Goal: Task Accomplishment & Management: Use online tool/utility

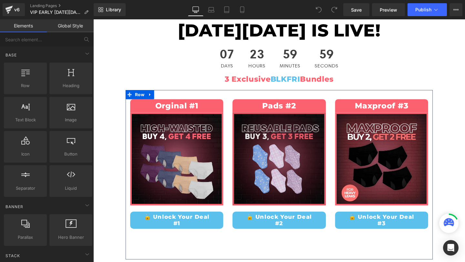
scroll to position [108, 0]
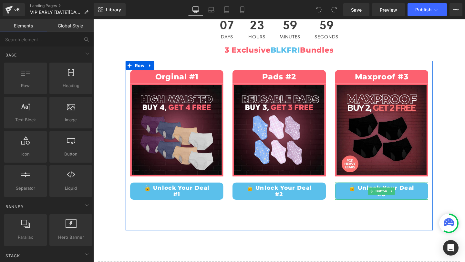
click at [389, 196] on link "🔓 Unlock Your Deal #3" at bounding box center [396, 200] width 98 height 18
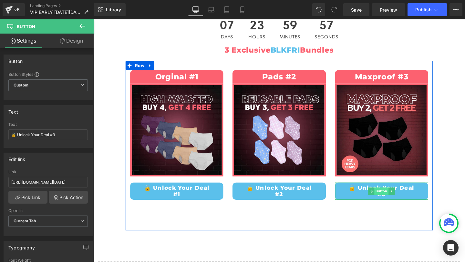
click at [397, 203] on span "Button" at bounding box center [396, 200] width 15 height 8
click at [396, 198] on span "Button" at bounding box center [396, 201] width 15 height 8
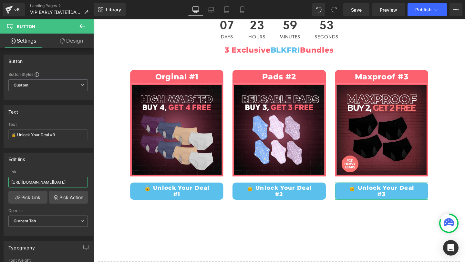
scroll to position [0, 53]
drag, startPoint x: 104, startPoint y: 200, endPoint x: 101, endPoint y: 189, distance: 10.8
paste input "ages/vip-blk-fri-maxproof"
type input "[URL][DOMAIN_NAME]"
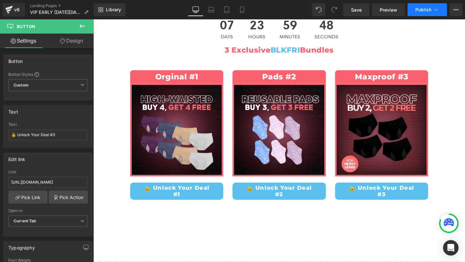
scroll to position [0, 0]
click at [431, 12] on span "Publish" at bounding box center [423, 9] width 16 height 5
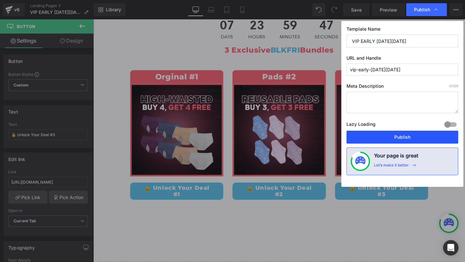
click at [413, 140] on button "Publish" at bounding box center [402, 137] width 112 height 13
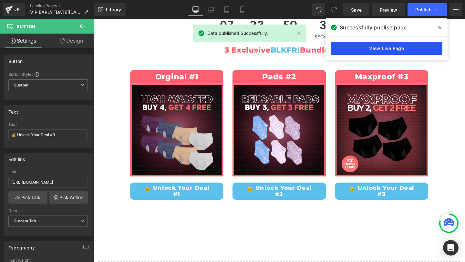
click at [360, 49] on link "View Live Page" at bounding box center [387, 48] width 112 height 13
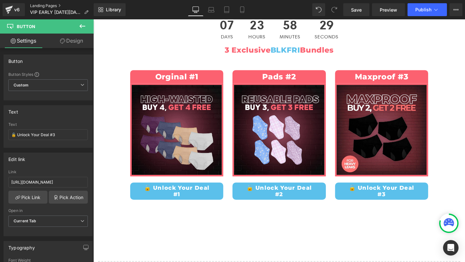
click at [49, 4] on link "Landing Pages" at bounding box center [62, 5] width 64 height 5
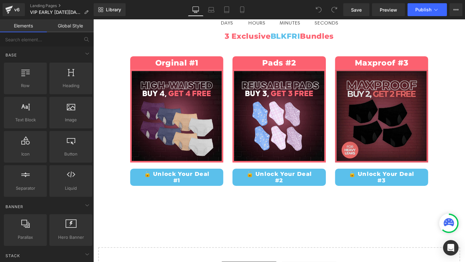
scroll to position [134, 0]
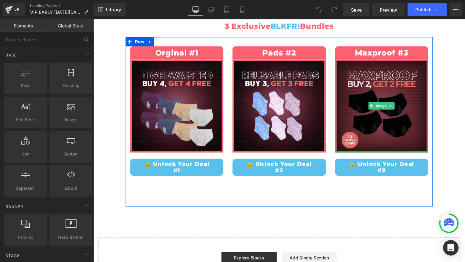
click at [401, 137] on img at bounding box center [396, 111] width 98 height 98
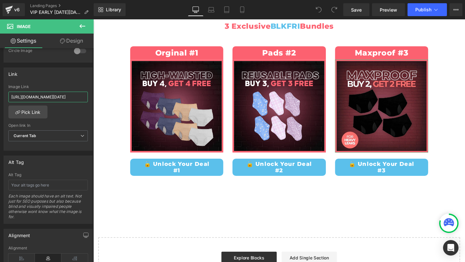
scroll to position [0, 53]
drag, startPoint x: 104, startPoint y: 115, endPoint x: 97, endPoint y: 99, distance: 17.2
paste input "ages/vip-blk-fri-maxproof"
type input "https://designcomfort.co/pages/vip-blk-fri-maxproof"
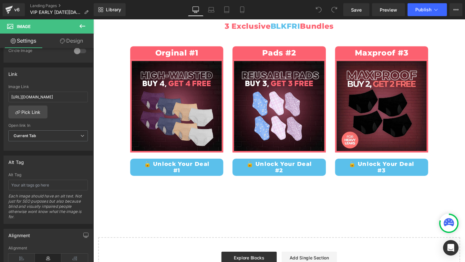
scroll to position [0, 0]
click at [97, 99] on div "VIPS EARLY BLACK FRIDAY IS LIVE! Heading 07 Days 23 Hours 59 Minutes 50 Seconds…" at bounding box center [288, 120] width 391 height 361
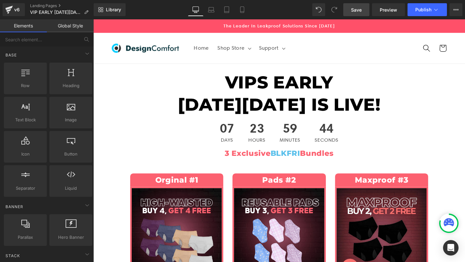
click at [359, 13] on span "Save" at bounding box center [356, 9] width 11 height 7
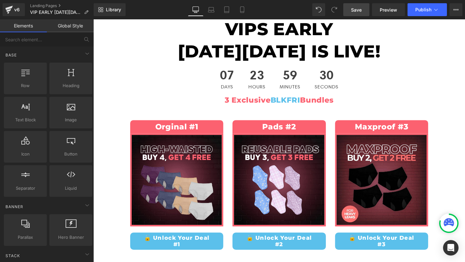
scroll to position [42, 0]
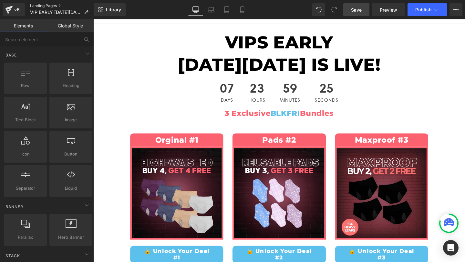
click at [41, 5] on link "Landing Pages" at bounding box center [62, 5] width 64 height 5
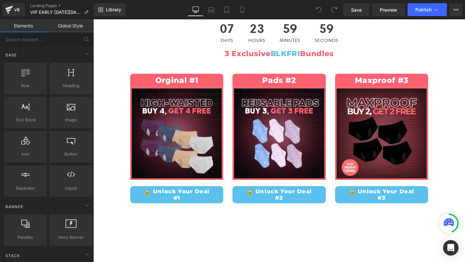
scroll to position [121, 0]
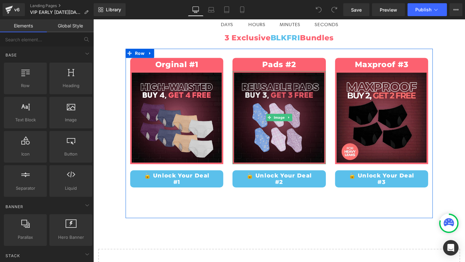
click at [294, 106] on img at bounding box center [289, 123] width 98 height 98
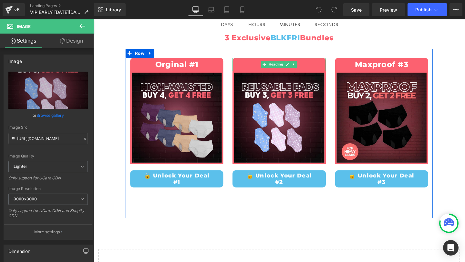
click at [318, 64] on h1 "Pads #2" at bounding box center [289, 67] width 98 height 11
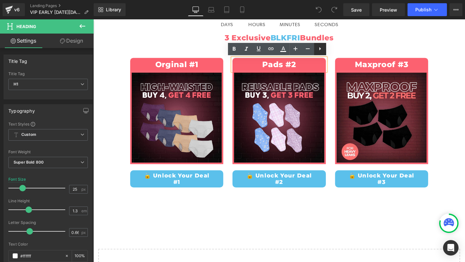
click at [322, 50] on icon at bounding box center [320, 49] width 8 height 8
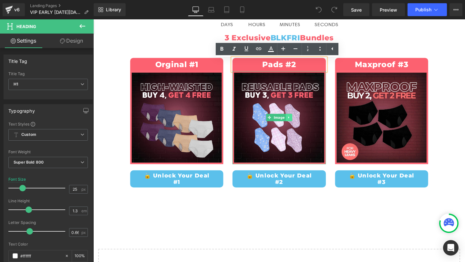
click at [298, 122] on icon at bounding box center [299, 123] width 4 height 4
click at [303, 123] on icon at bounding box center [303, 123] width 4 height 4
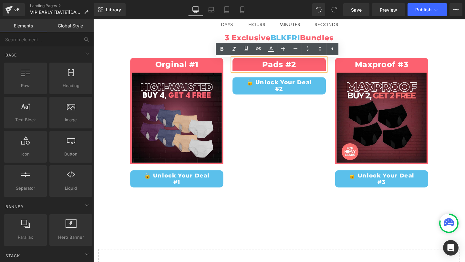
click at [311, 66] on h1 "Pads #2" at bounding box center [289, 67] width 98 height 11
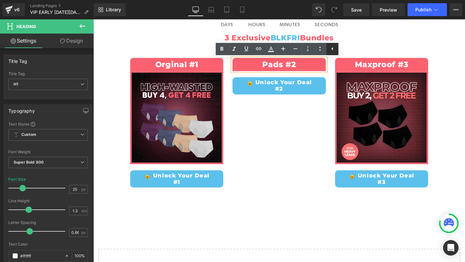
click at [333, 51] on icon at bounding box center [332, 49] width 8 height 8
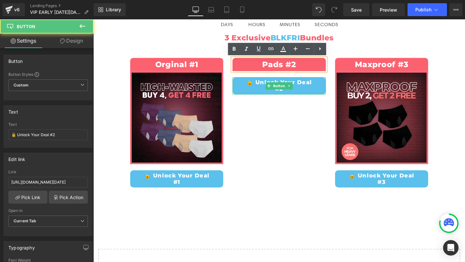
click at [299, 95] on link "🔓 Unlock Your Deal #2" at bounding box center [289, 89] width 98 height 18
click at [299, 90] on icon at bounding box center [300, 89] width 4 height 4
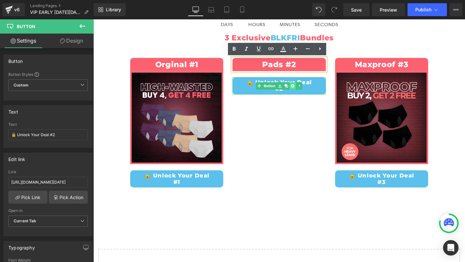
click at [303, 89] on icon at bounding box center [303, 89] width 4 height 4
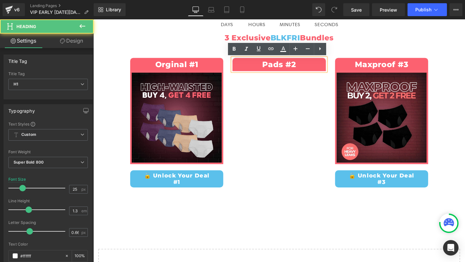
click at [303, 70] on h1 "Pads #2" at bounding box center [289, 67] width 98 height 11
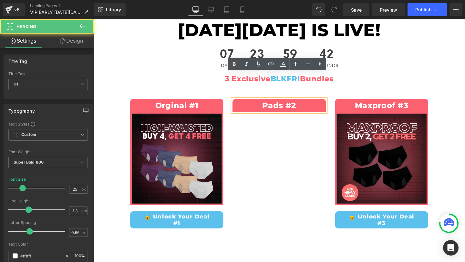
scroll to position [70, 0]
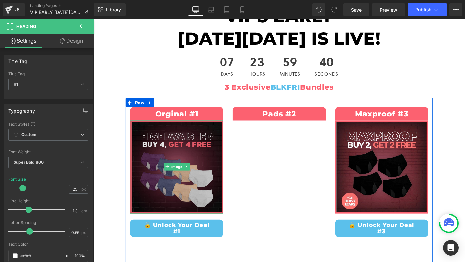
click at [161, 156] on img at bounding box center [181, 175] width 98 height 98
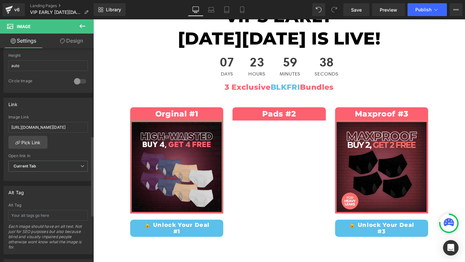
scroll to position [242, 0]
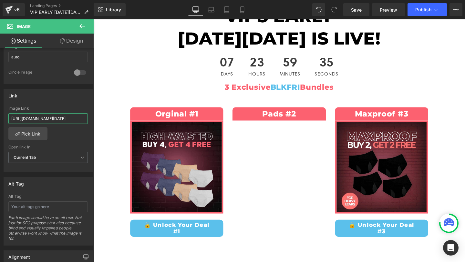
drag, startPoint x: 104, startPoint y: 139, endPoint x: 94, endPoint y: 128, distance: 15.1
paste input "ages/vip-og-hw-leakproof-underwear"
type input "https://designcomfort.co/pages/vip-og-hw-leakproof-underwear"
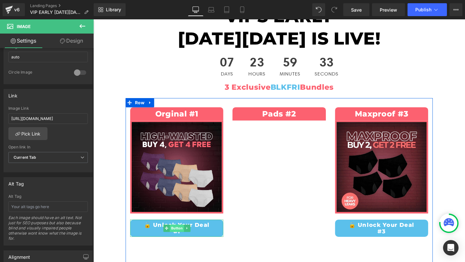
click at [174, 240] on span "Button" at bounding box center [181, 239] width 15 height 8
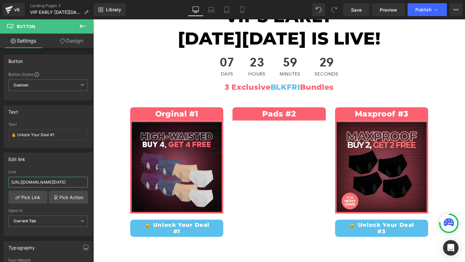
drag, startPoint x: 104, startPoint y: 201, endPoint x: 95, endPoint y: 190, distance: 13.5
paste input "ages/vip-og-hw-leakproof-underwear"
type input "https://designcomfort.co/pages/vip-og-hw-leakproof-underwear"
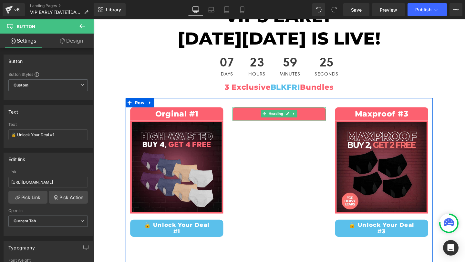
click at [317, 118] on h1 "Pads #2" at bounding box center [289, 118] width 98 height 11
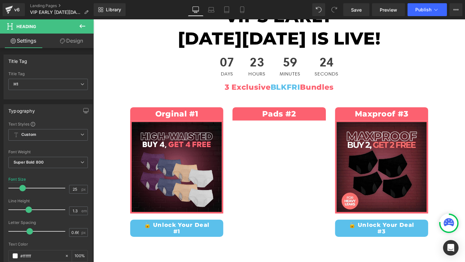
click at [67, 46] on link "Design" at bounding box center [71, 41] width 47 height 15
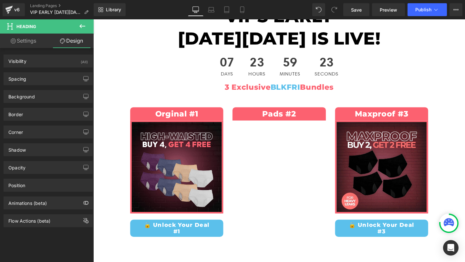
click at [36, 46] on link "Settings" at bounding box center [23, 41] width 47 height 15
type input "100"
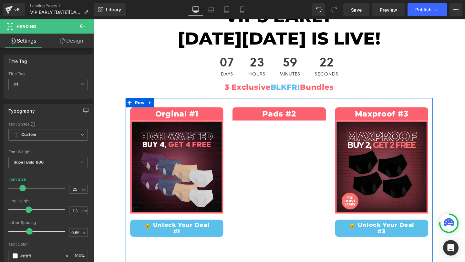
click at [249, 148] on div "Orginal #1 Heading Image 🔓 Unlock Your Deal #1 Button Pads #2 Heading Maxproof …" at bounding box center [288, 191] width 323 height 178
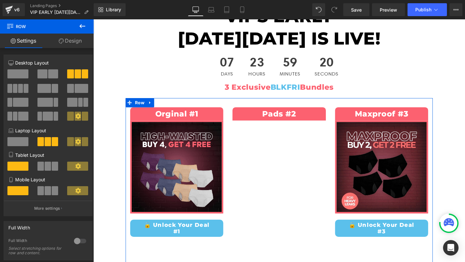
click at [46, 75] on button at bounding box center [48, 73] width 22 height 9
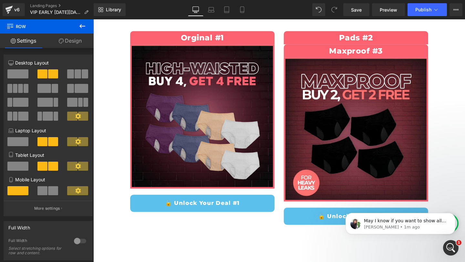
scroll to position [0, 0]
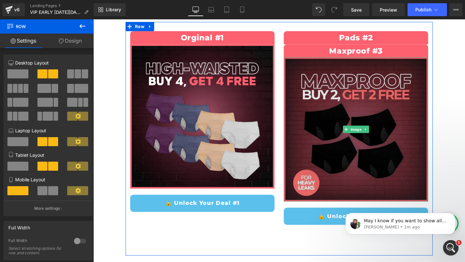
click at [424, 197] on img at bounding box center [369, 135] width 152 height 152
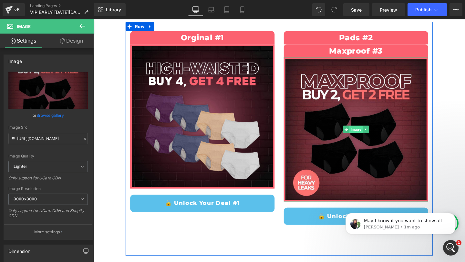
click at [367, 137] on span "Image" at bounding box center [370, 135] width 14 height 8
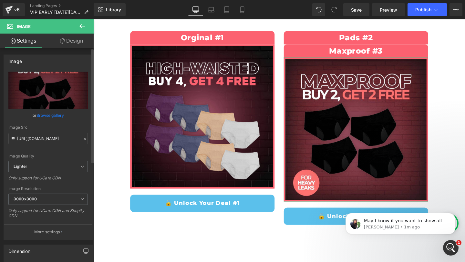
click at [50, 115] on link "Browse gallery" at bounding box center [49, 115] width 27 height 11
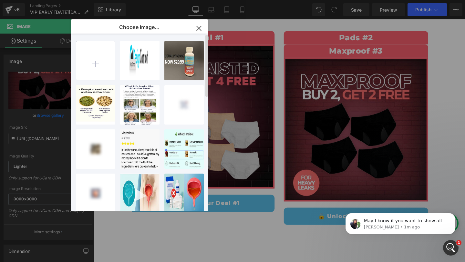
click at [99, 61] on input "file" at bounding box center [95, 60] width 39 height 39
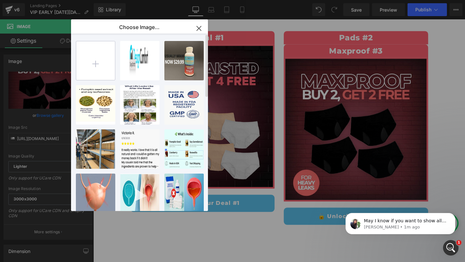
type input "C:\fakepath\MAXPROOF (1).png"
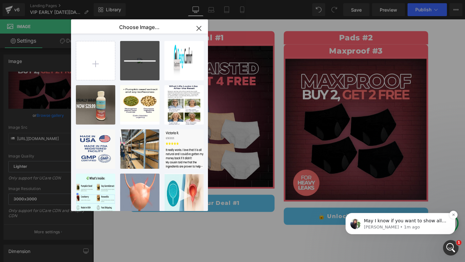
click at [395, 226] on p "Tina • 1m ago" at bounding box center [405, 227] width 83 height 6
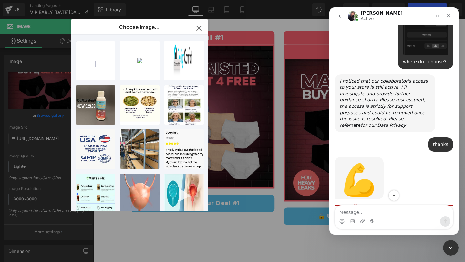
scroll to position [630, 0]
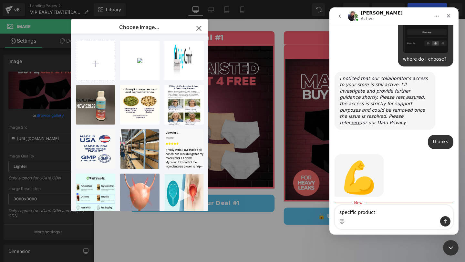
type textarea "specific product"
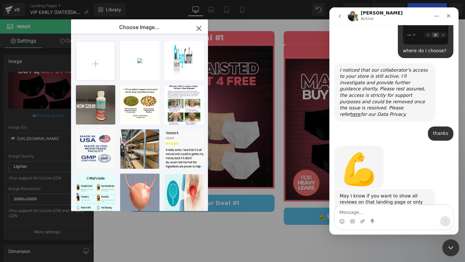
click at [455, 246] on div "Close Intercom Messenger" at bounding box center [449, 246] width 15 height 15
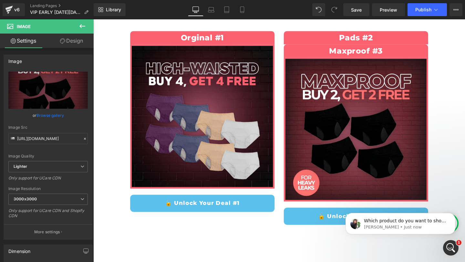
scroll to position [664, 0]
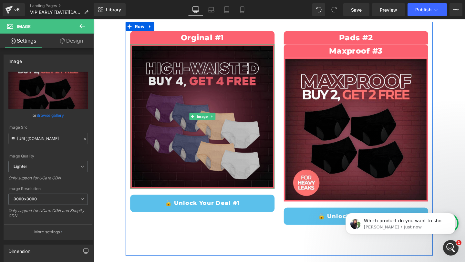
click at [206, 81] on img at bounding box center [208, 122] width 152 height 152
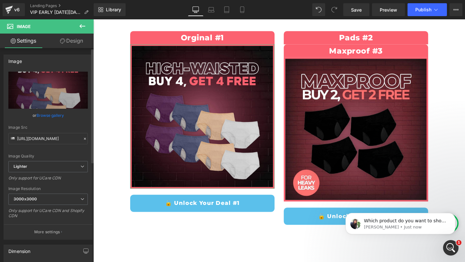
click at [51, 117] on link "Browse gallery" at bounding box center [49, 115] width 27 height 11
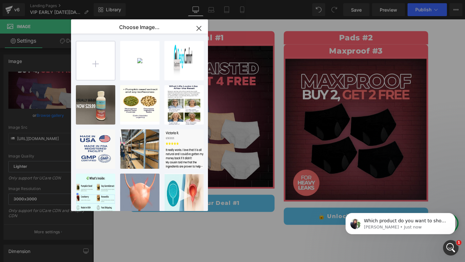
click at [91, 69] on input "file" at bounding box center [95, 60] width 39 height 39
type input "C:\fakepath\HIGH-WAISTED.png"
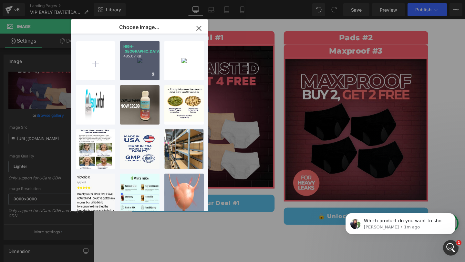
click at [146, 66] on div "HIGH-WA...STED.png 485.07 KB" at bounding box center [139, 60] width 39 height 39
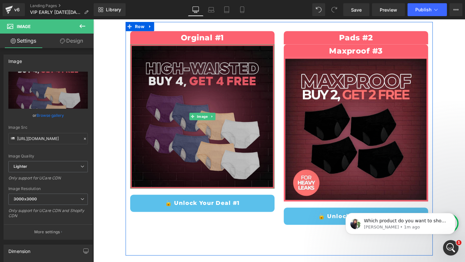
click at [208, 98] on img at bounding box center [208, 122] width 152 height 152
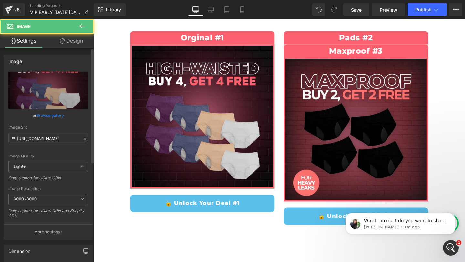
click at [48, 115] on link "Browse gallery" at bounding box center [49, 115] width 27 height 11
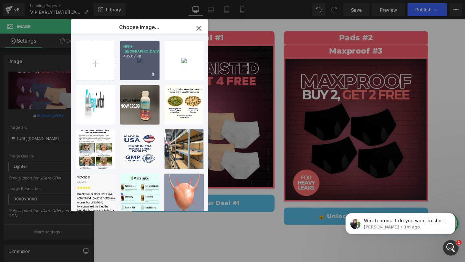
click at [139, 68] on div "HIGH-WA...STED.png 485.07 KB" at bounding box center [139, 60] width 39 height 39
type input "https://ucarecdn.com/2a30c6dc-b42f-4971-a989-2c327f409114/-/format/auto/-/previ…"
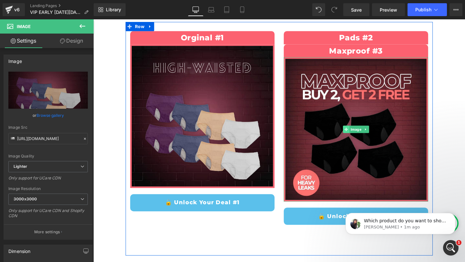
click at [356, 133] on span at bounding box center [359, 135] width 7 height 8
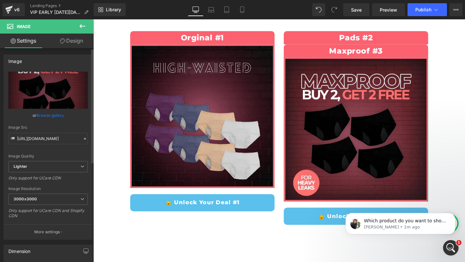
click at [47, 114] on link "Browse gallery" at bounding box center [49, 115] width 27 height 11
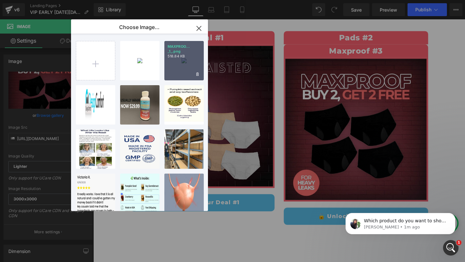
click at [185, 67] on div "MAXPROO... _1_.png 518.84 KB" at bounding box center [183, 60] width 39 height 39
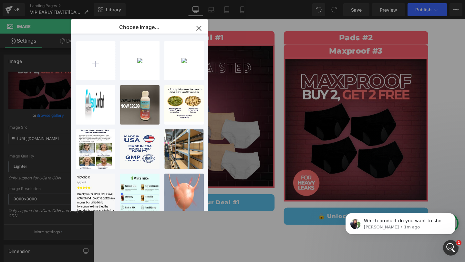
type input "https://ucarecdn.com/4f25b8c2-8da3-4cf2-aaa0-fd636424664f/-/format/auto/-/previ…"
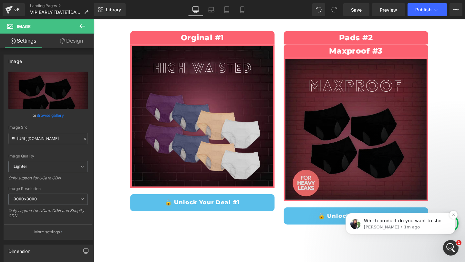
click at [393, 228] on p "Tina • 1m ago" at bounding box center [405, 227] width 83 height 6
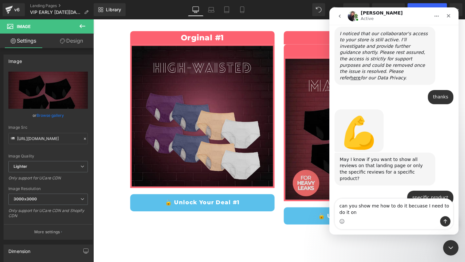
scroll to position [681, 0]
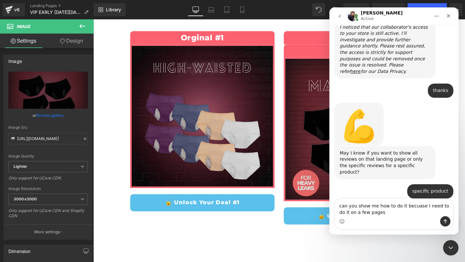
click at [340, 206] on textarea "can you show me how to do it becuase I need to do it on a few pages" at bounding box center [394, 207] width 118 height 17
type textarea "maxproof. can you show me how to do it becuase I need to do it on a few pages"
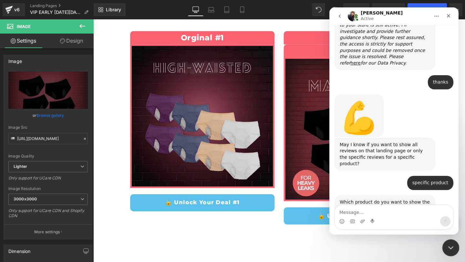
click at [445, 250] on div "Close Intercom Messenger" at bounding box center [449, 246] width 15 height 15
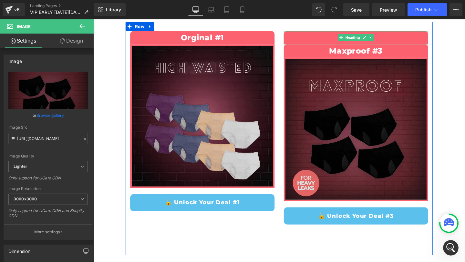
click at [409, 37] on h1 "Pads #2" at bounding box center [369, 38] width 152 height 11
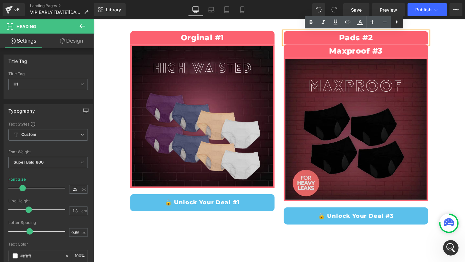
click at [400, 20] on icon at bounding box center [397, 22] width 8 height 8
click at [408, 25] on icon at bounding box center [409, 22] width 8 height 8
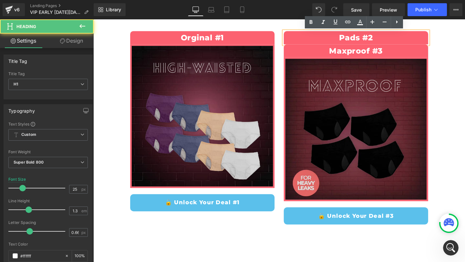
click at [400, 37] on h1 "Pads #2" at bounding box center [369, 38] width 152 height 11
click at [301, 33] on h1 "Pads #2" at bounding box center [369, 38] width 152 height 11
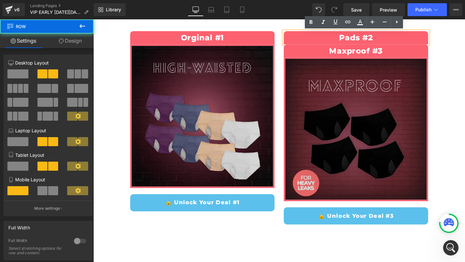
click at [291, 57] on div "Pads #2 Heading Maxproof #3 Heading Image 🔓 Unlock Your Deal #3 Button" at bounding box center [369, 133] width 161 height 203
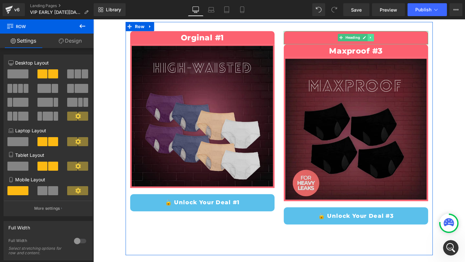
click at [386, 38] on icon at bounding box center [385, 38] width 4 height 4
click at [388, 38] on icon at bounding box center [388, 39] width 4 height 4
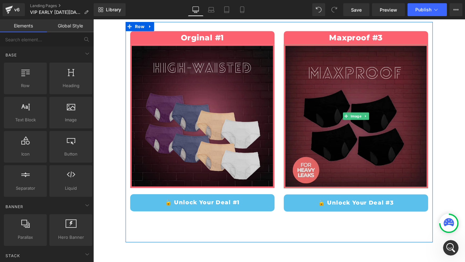
scroll to position [715, 0]
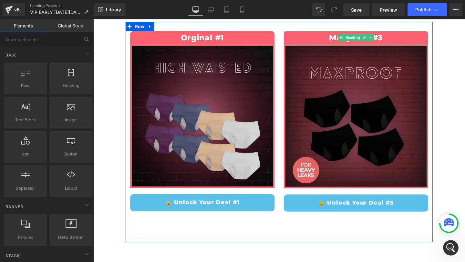
click at [395, 35] on h1 "Maxproof #3" at bounding box center [369, 38] width 152 height 11
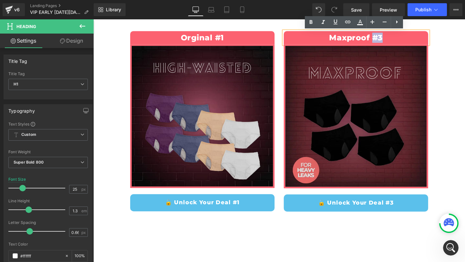
drag, startPoint x: 401, startPoint y: 37, endPoint x: 387, endPoint y: 37, distance: 13.6
click at [387, 37] on h1 "Maxproof #3" at bounding box center [369, 38] width 152 height 11
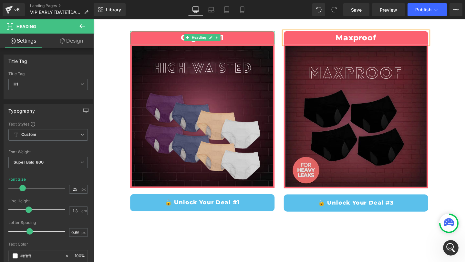
click at [251, 38] on h1 "Orginal #1" at bounding box center [208, 38] width 152 height 11
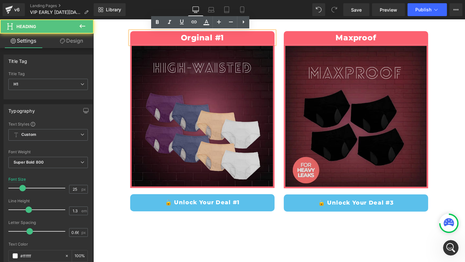
click at [246, 38] on h1 "Orginal #1" at bounding box center [208, 38] width 152 height 11
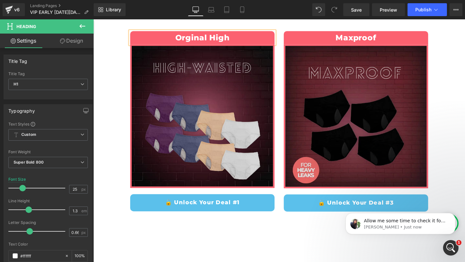
scroll to position [709, 0]
click at [222, 210] on link "🔓 Unlock Your Deal #1" at bounding box center [208, 212] width 152 height 18
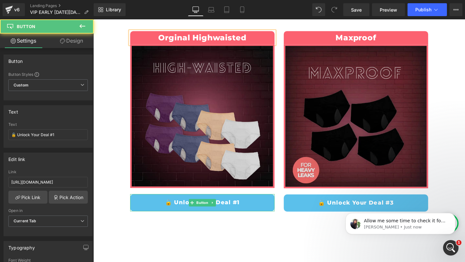
click at [257, 211] on link "🔓 Unlock Your Deal #1" at bounding box center [208, 212] width 152 height 18
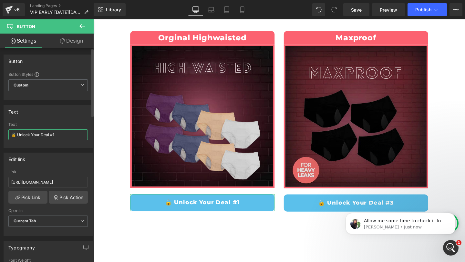
drag, startPoint x: 70, startPoint y: 133, endPoint x: 51, endPoint y: 132, distance: 19.4
click at [51, 132] on input "🔓 Unlock Your Deal #1" at bounding box center [47, 134] width 79 height 11
drag, startPoint x: 40, startPoint y: 134, endPoint x: 33, endPoint y: 134, distance: 7.1
click at [33, 134] on input "🔓 Unlock Your Deal #1" at bounding box center [47, 134] width 79 height 11
type input "🔓 Unlock Deal #1"
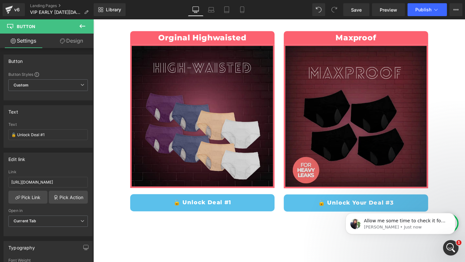
click at [361, 201] on div "Allow me some time to check it for you. Tina • Just now" at bounding box center [400, 194] width 119 height 81
click at [386, 202] on div "Allow me some time to check it for you. Tina • Just now" at bounding box center [400, 194] width 119 height 81
drag, startPoint x: 42, startPoint y: 134, endPoint x: 38, endPoint y: 134, distance: 3.9
click at [38, 134] on input "🔓 Unlock Deal #1" at bounding box center [47, 134] width 79 height 11
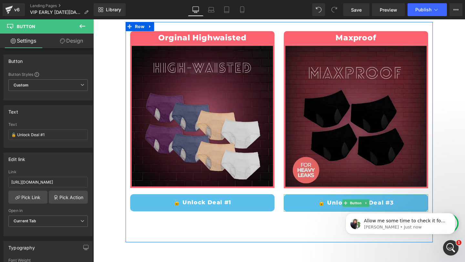
click at [331, 211] on link "🔓 Unlock Your Deal #3" at bounding box center [369, 212] width 152 height 18
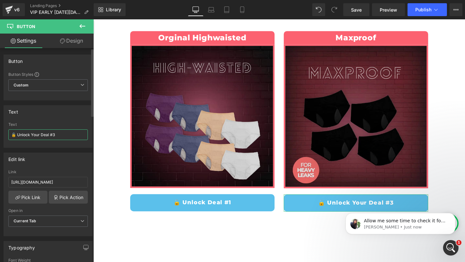
drag, startPoint x: 56, startPoint y: 134, endPoint x: 52, endPoint y: 134, distance: 3.6
click at [52, 134] on input "🔓 Unlock Your Deal #3" at bounding box center [47, 134] width 79 height 11
drag, startPoint x: 49, startPoint y: 134, endPoint x: 40, endPoint y: 133, distance: 9.1
click at [40, 133] on input "🔓 Unlock Your Deal #2" at bounding box center [47, 134] width 79 height 11
click at [37, 134] on input "🔓 Unlock Your Deal #2" at bounding box center [47, 134] width 79 height 11
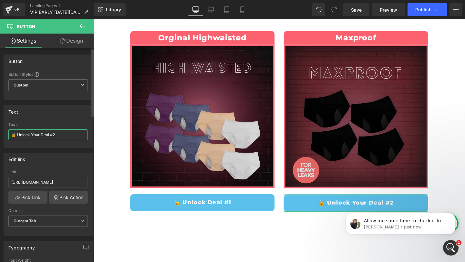
drag, startPoint x: 40, startPoint y: 136, endPoint x: 33, endPoint y: 136, distance: 7.8
click at [33, 136] on input "🔓 Unlock Your Deal #2" at bounding box center [47, 134] width 79 height 11
type input "🔓 Unlock Deal #2"
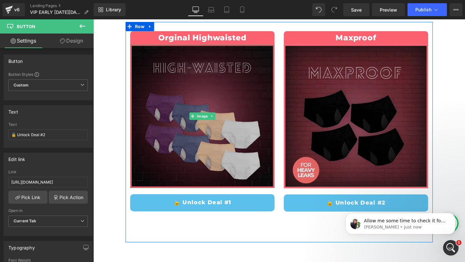
click at [193, 106] on img at bounding box center [208, 121] width 152 height 151
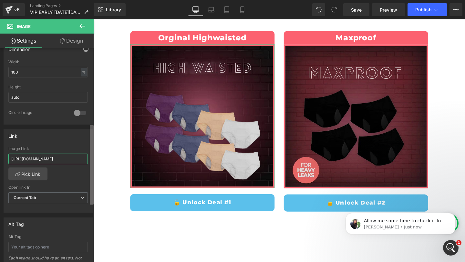
scroll to position [0, 48]
drag, startPoint x: 153, startPoint y: 180, endPoint x: 98, endPoint y: 171, distance: 56.5
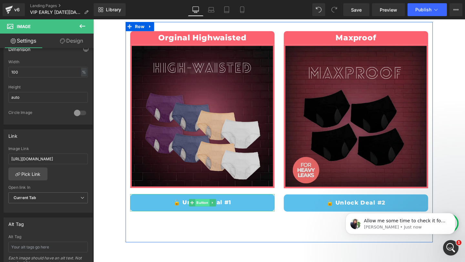
click at [210, 209] on span "Button" at bounding box center [208, 212] width 15 height 8
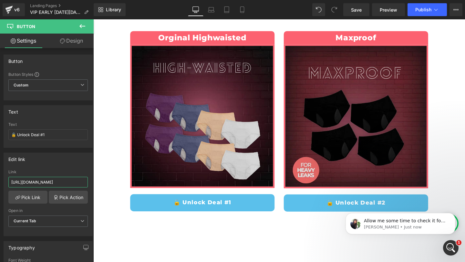
drag, startPoint x: 159, startPoint y: 203, endPoint x: 100, endPoint y: 193, distance: 59.3
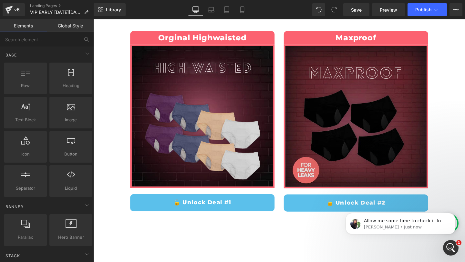
scroll to position [0, 0]
click at [101, 202] on div "VIPS EARLY BLACK FRIDAY IS LIVE! Heading 07 Days 23 Hours 53 Minutes 11 Seconds…" at bounding box center [288, 131] width 391 height 415
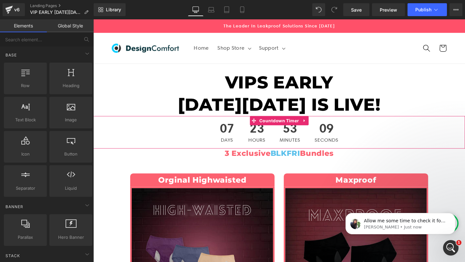
click at [263, 137] on span "23" at bounding box center [265, 136] width 18 height 16
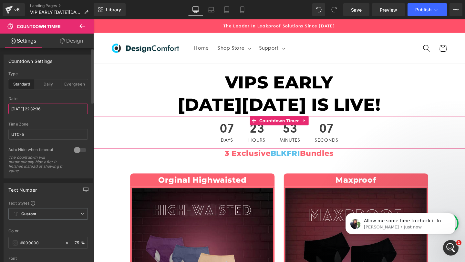
click at [28, 106] on input "2025/9/16 22:32:36" at bounding box center [47, 109] width 79 height 11
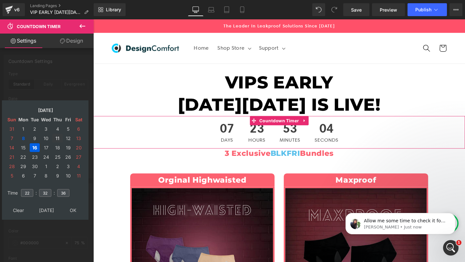
click at [56, 139] on td "11" at bounding box center [57, 138] width 10 height 9
click at [69, 139] on td "12" at bounding box center [68, 138] width 10 height 9
type input "2025/09/12 22:32:36"
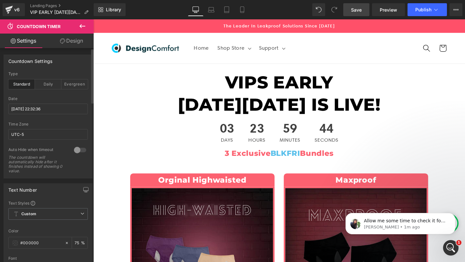
click at [355, 13] on link "Save" at bounding box center [356, 9] width 26 height 13
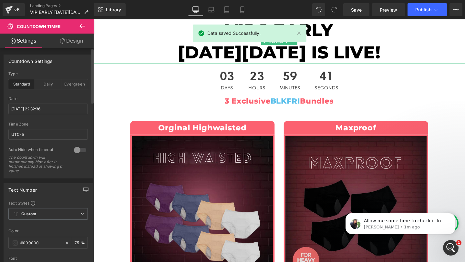
scroll to position [91, 0]
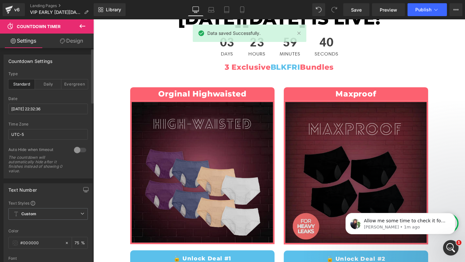
click at [93, 19] on div at bounding box center [93, 19] width 0 height 0
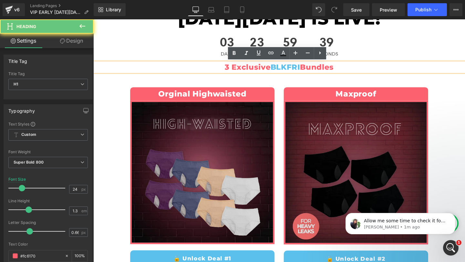
click at [235, 72] on h1 "3 Exclusive BLKFRI Bundles" at bounding box center [288, 70] width 391 height 10
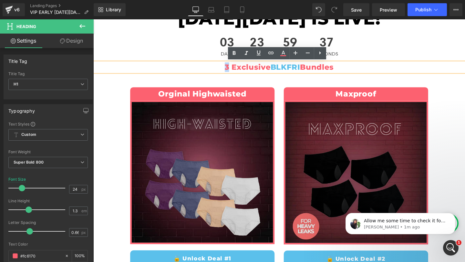
drag, startPoint x: 232, startPoint y: 70, endPoint x: 228, endPoint y: 70, distance: 3.9
click at [228, 70] on h1 "3 Exclusive BLKFRI Bundles" at bounding box center [288, 70] width 391 height 10
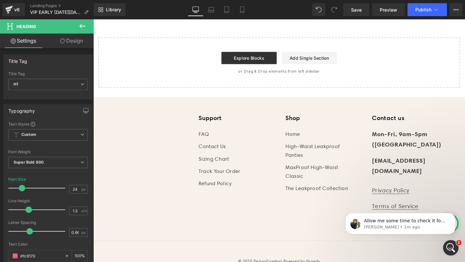
scroll to position [0, 0]
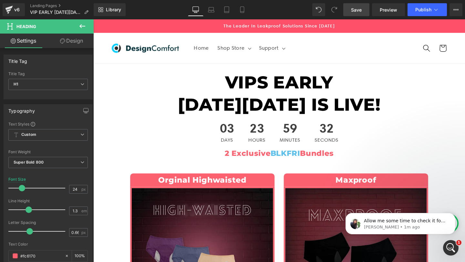
click at [354, 15] on link "Save" at bounding box center [356, 9] width 26 height 13
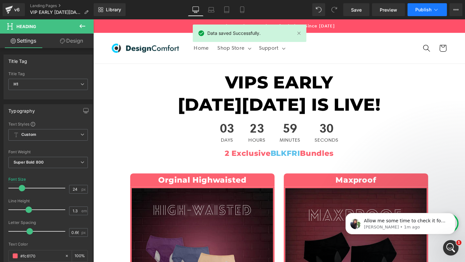
click at [421, 11] on span "Publish" at bounding box center [423, 9] width 16 height 5
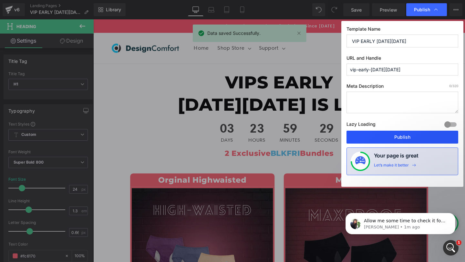
click at [385, 134] on button "Publish" at bounding box center [402, 137] width 112 height 13
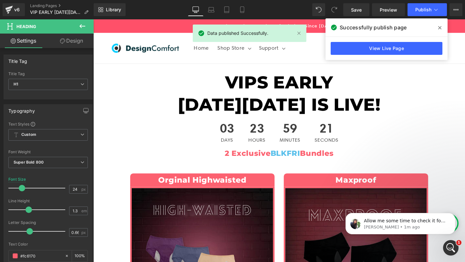
click at [436, 28] on span at bounding box center [440, 28] width 10 height 10
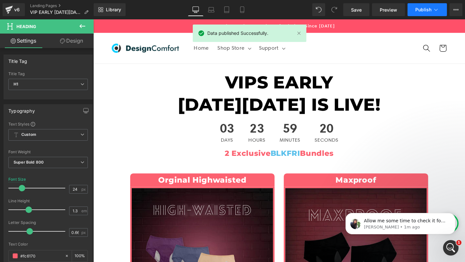
click at [431, 8] on span "Publish" at bounding box center [423, 9] width 16 height 5
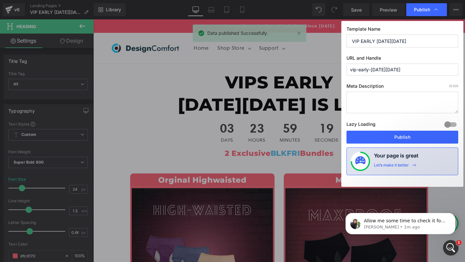
click at [448, 122] on div at bounding box center [450, 124] width 15 height 10
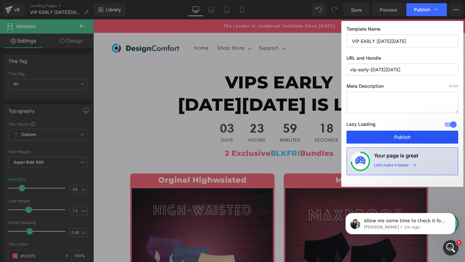
click at [410, 135] on button "Publish" at bounding box center [402, 137] width 112 height 13
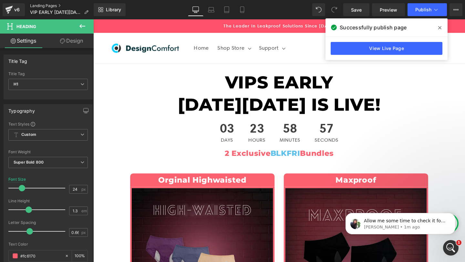
click at [44, 6] on link "Landing Pages" at bounding box center [62, 5] width 64 height 5
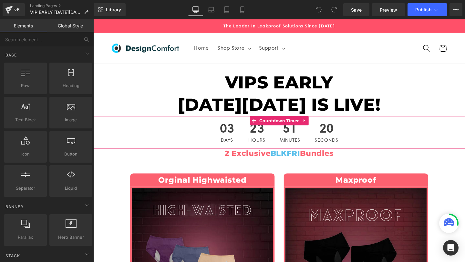
click at [256, 144] on span "Hours" at bounding box center [265, 146] width 18 height 5
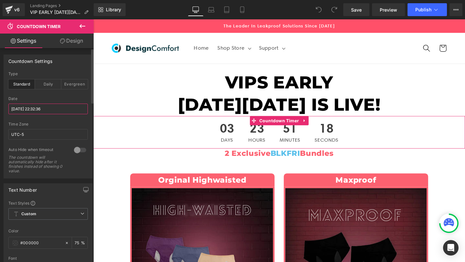
click at [44, 109] on input "2025/09/12 22:32:36" at bounding box center [47, 109] width 79 height 11
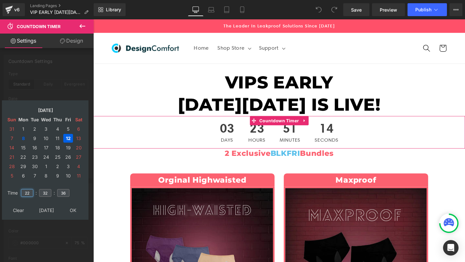
click at [28, 193] on input "22" at bounding box center [27, 193] width 12 height 8
type input "23"
drag, startPoint x: 47, startPoint y: 193, endPoint x: 43, endPoint y: 193, distance: 4.5
click at [43, 193] on input "32" at bounding box center [45, 193] width 12 height 8
type input "28"
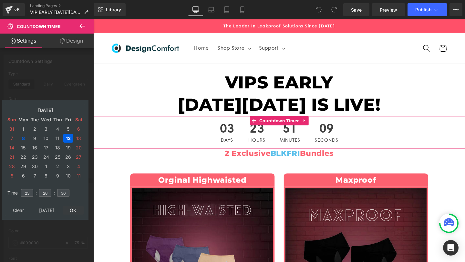
type input "2025/09/12 23:28:36"
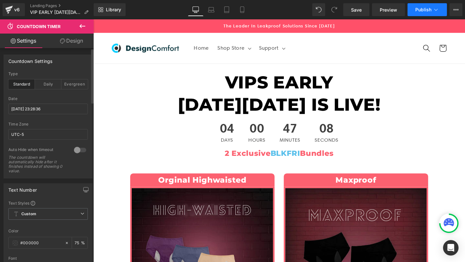
click at [419, 10] on span "Publish" at bounding box center [423, 9] width 16 height 5
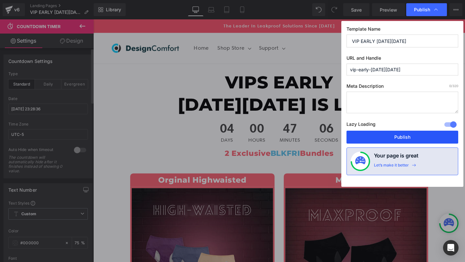
click at [391, 137] on button "Publish" at bounding box center [402, 137] width 112 height 13
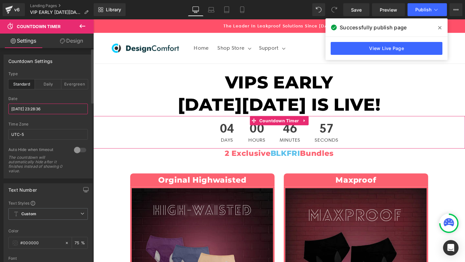
click at [56, 107] on input "2025/09/12 23:28:36" at bounding box center [47, 109] width 79 height 11
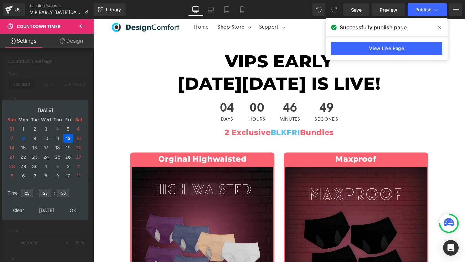
scroll to position [29, 0]
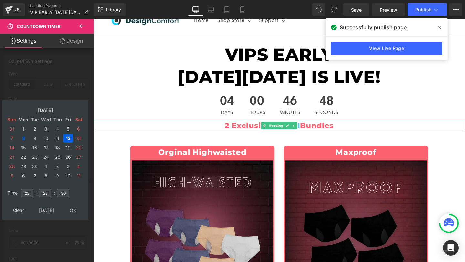
click at [264, 132] on h1 "2 Exclusive BLKFRI Bundles" at bounding box center [288, 131] width 391 height 10
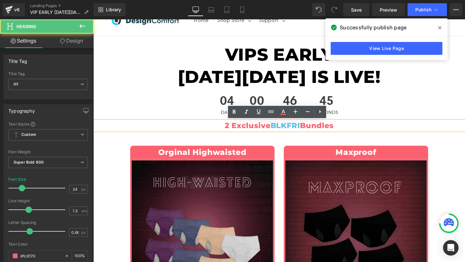
click at [277, 132] on h1 "2 Exclusive BLKFRI Bundles" at bounding box center [288, 131] width 391 height 10
click at [356, 129] on h1 "2 Exclusive BLKFRI Bundles" at bounding box center [288, 131] width 391 height 10
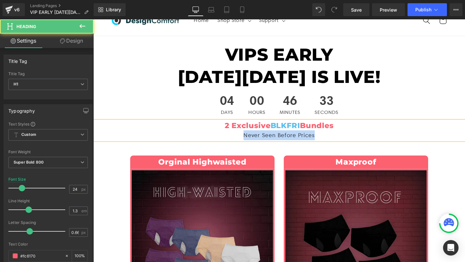
drag, startPoint x: 332, startPoint y: 142, endPoint x: 247, endPoint y: 142, distance: 84.6
click at [247, 142] on div "Never Seen Before Prices" at bounding box center [288, 141] width 391 height 10
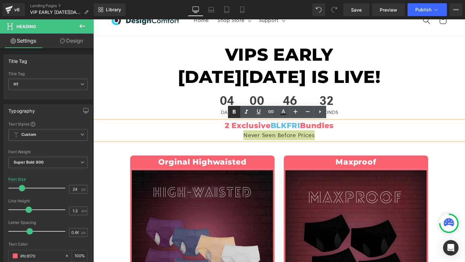
click at [236, 110] on icon at bounding box center [234, 112] width 8 height 8
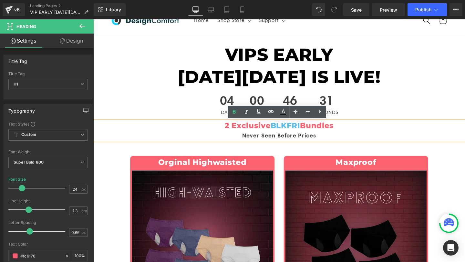
click at [413, 17] on div "Library Desktop Desktop Laptop Tablet Mobile Save Preview Publish Scheduled Vie…" at bounding box center [279, 9] width 371 height 19
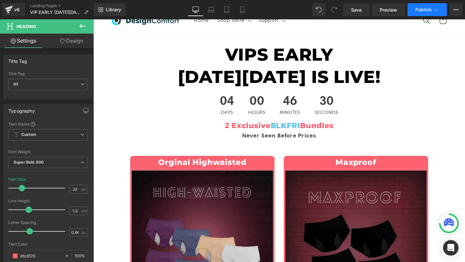
click at [414, 15] on button "Publish" at bounding box center [426, 9] width 39 height 13
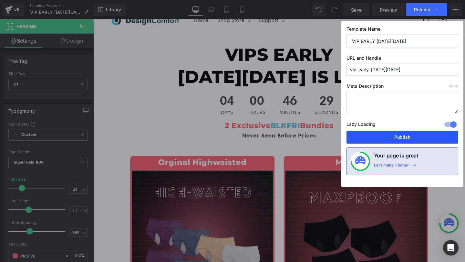
click at [378, 135] on button "Publish" at bounding box center [402, 137] width 112 height 13
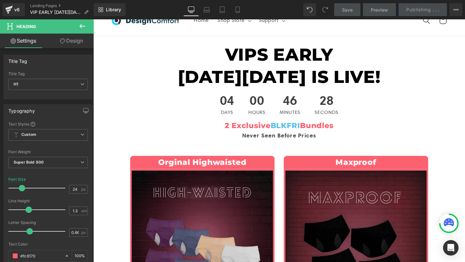
scroll to position [0, 0]
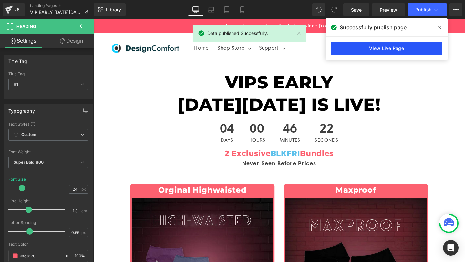
click at [372, 44] on link "View Live Page" at bounding box center [387, 48] width 112 height 13
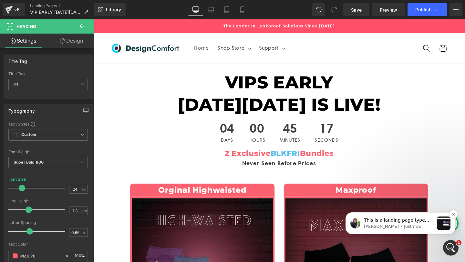
click at [400, 225] on p "Tina • Just now" at bounding box center [399, 227] width 70 height 6
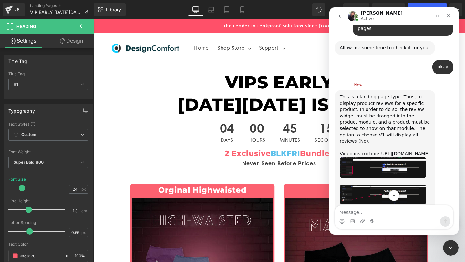
scroll to position [902, 0]
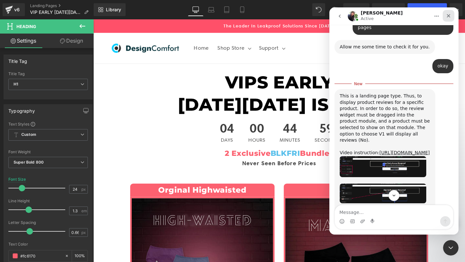
click at [445, 18] on div "Close" at bounding box center [449, 16] width 12 height 12
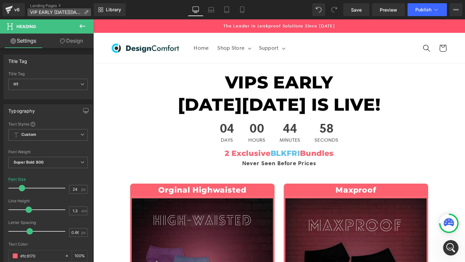
scroll to position [955, 0]
click at [46, 1] on div "v6 Landing Pages VIP EARLY BLACK FRIDAY" at bounding box center [47, 9] width 94 height 19
click at [45, 4] on link "Landing Pages" at bounding box center [62, 5] width 64 height 5
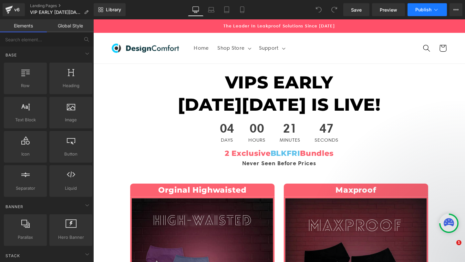
click at [431, 10] on span "Publish" at bounding box center [423, 9] width 16 height 5
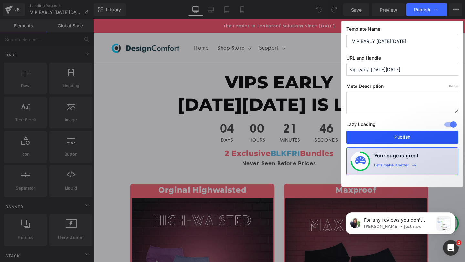
click at [401, 140] on button "Publish" at bounding box center [402, 137] width 112 height 13
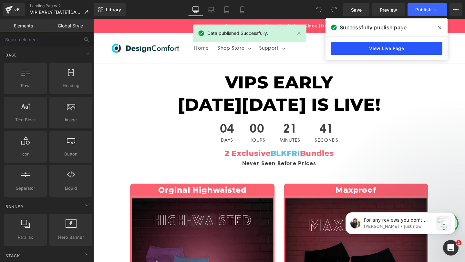
click at [367, 53] on link "View Live Page" at bounding box center [387, 48] width 112 height 13
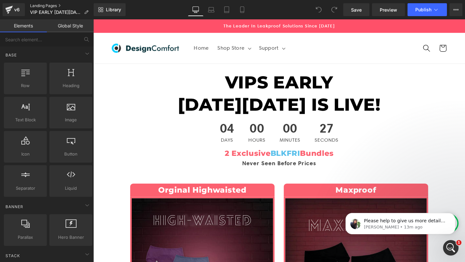
click at [54, 4] on link "Landing Pages" at bounding box center [62, 5] width 64 height 5
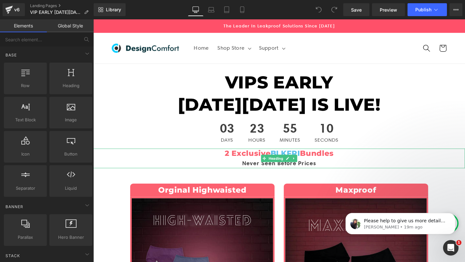
click at [247, 160] on h1 "2 Exclusive BLKFRI Bundles" at bounding box center [288, 160] width 391 height 10
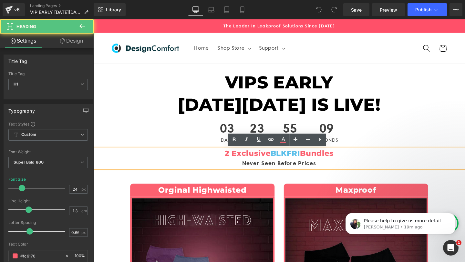
click at [269, 168] on strong "Never Seen Before Prices" at bounding box center [288, 171] width 77 height 8
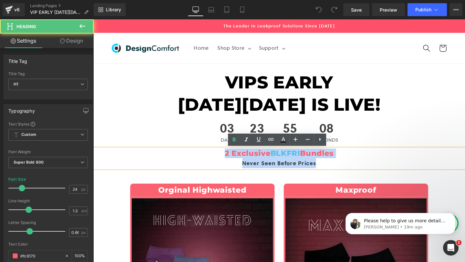
drag, startPoint x: 332, startPoint y: 169, endPoint x: 212, endPoint y: 146, distance: 122.6
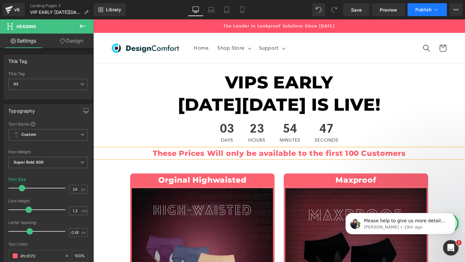
click at [420, 5] on button "Publish" at bounding box center [426, 9] width 39 height 13
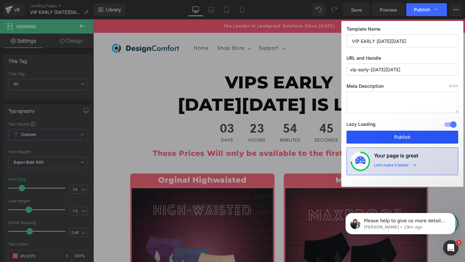
click at [398, 134] on button "Publish" at bounding box center [402, 137] width 112 height 13
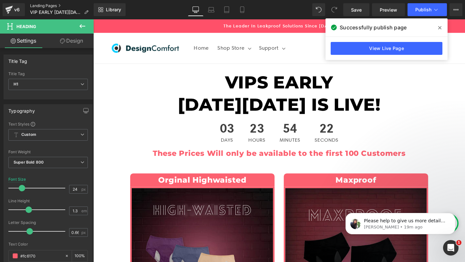
click at [44, 5] on link "Landing Pages" at bounding box center [62, 5] width 64 height 5
